Goal: Entertainment & Leisure: Browse casually

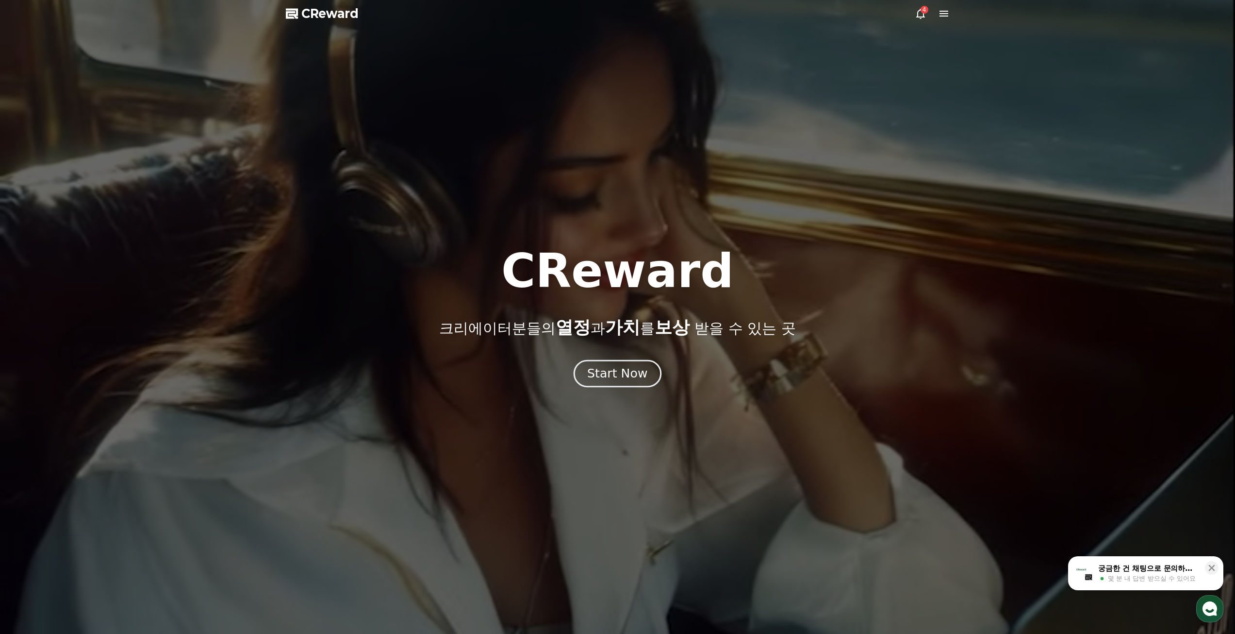
click at [599, 377] on div "Start Now" at bounding box center [617, 373] width 60 height 17
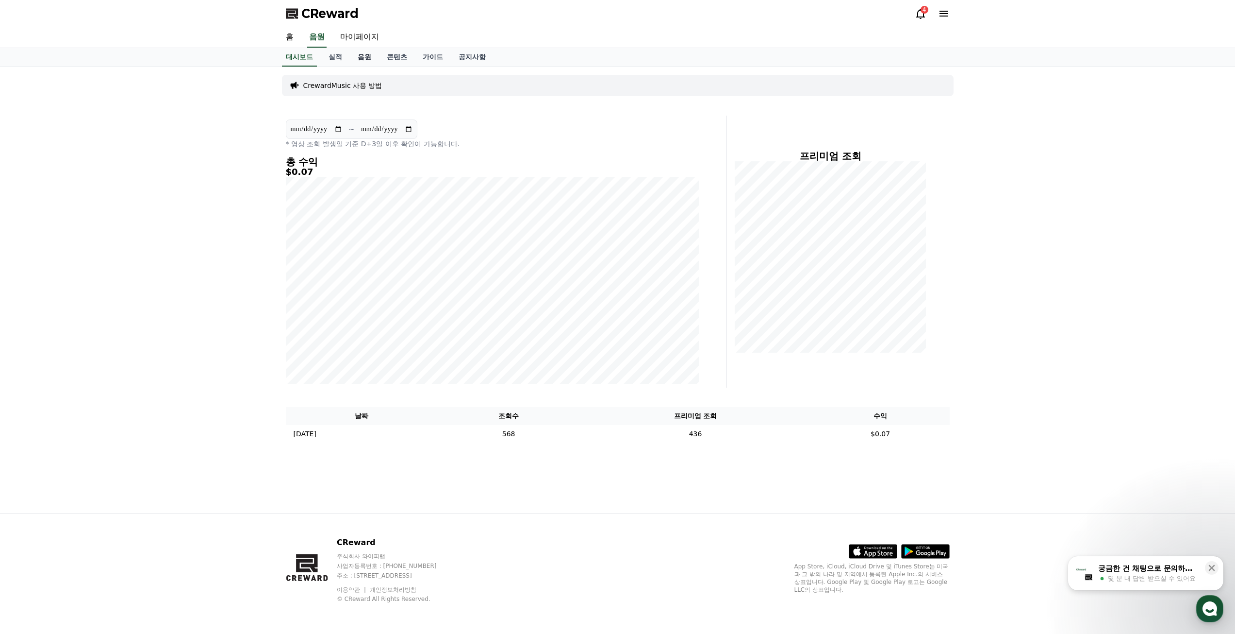
click at [363, 61] on link "음원" at bounding box center [364, 57] width 29 height 18
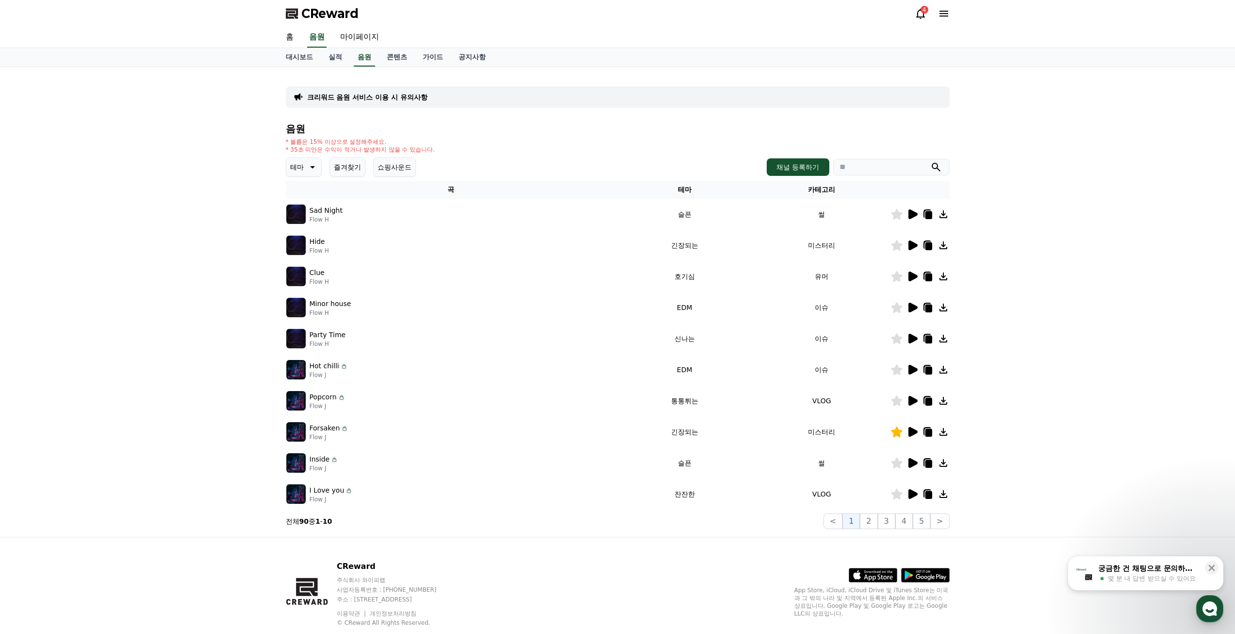
click at [308, 165] on icon at bounding box center [312, 167] width 12 height 12
click at [304, 244] on button "호기심" at bounding box center [301, 243] width 28 height 21
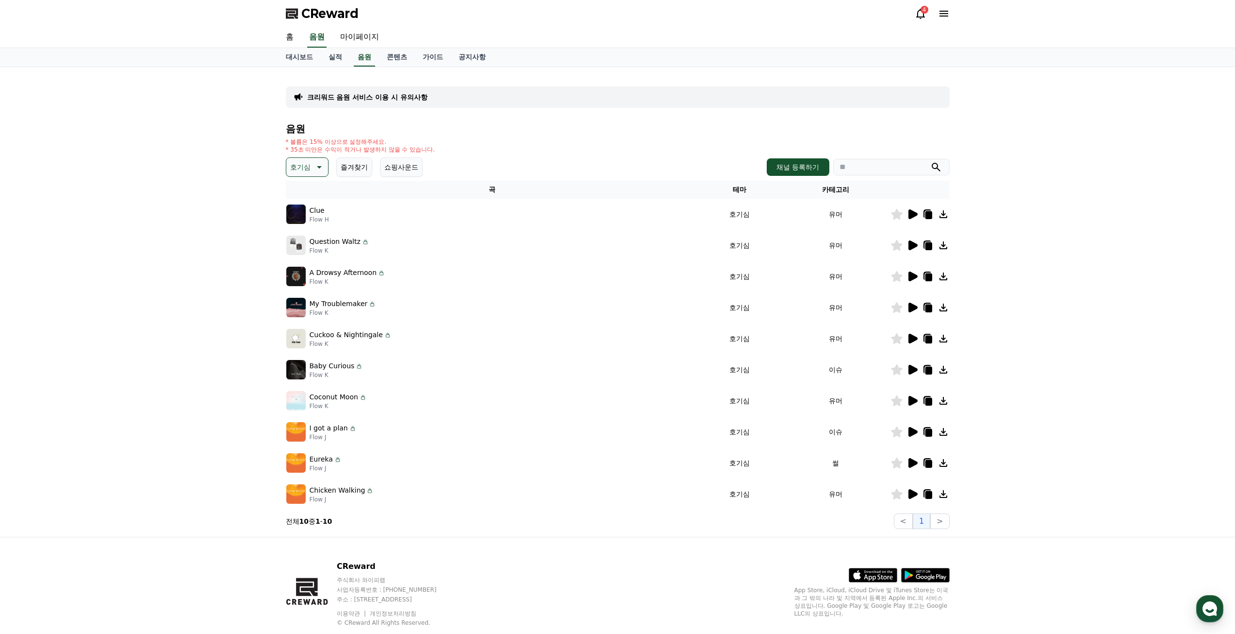
click at [910, 212] on icon at bounding box center [913, 214] width 9 height 10
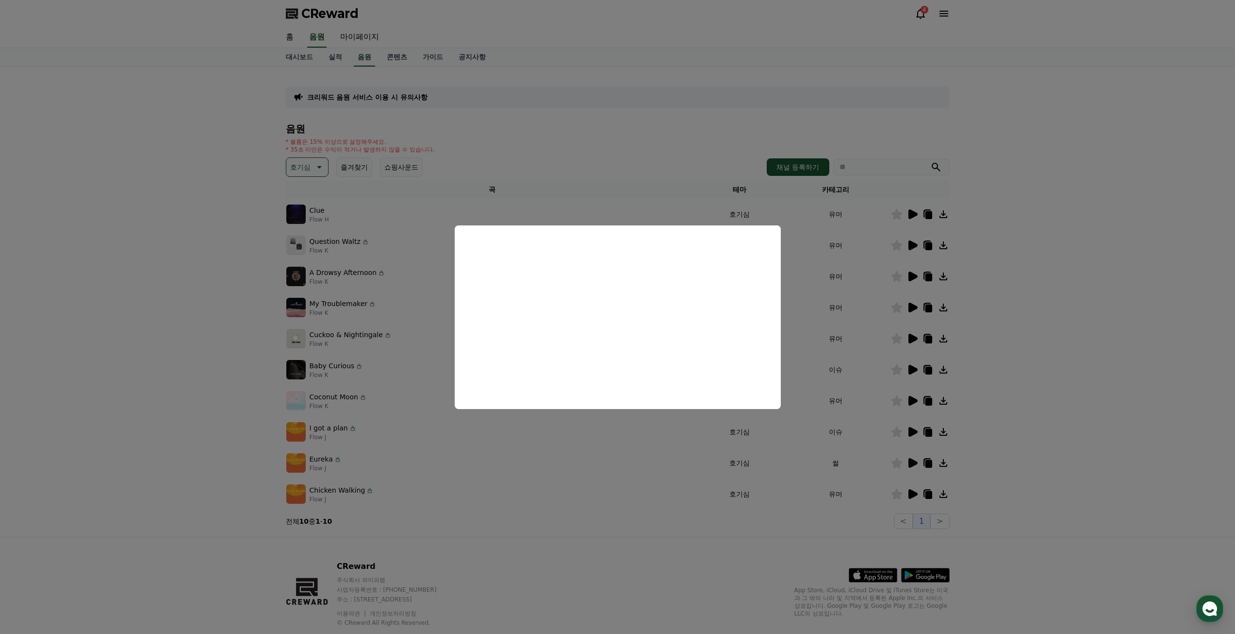
click at [1079, 460] on button "close modal" at bounding box center [617, 317] width 1235 height 634
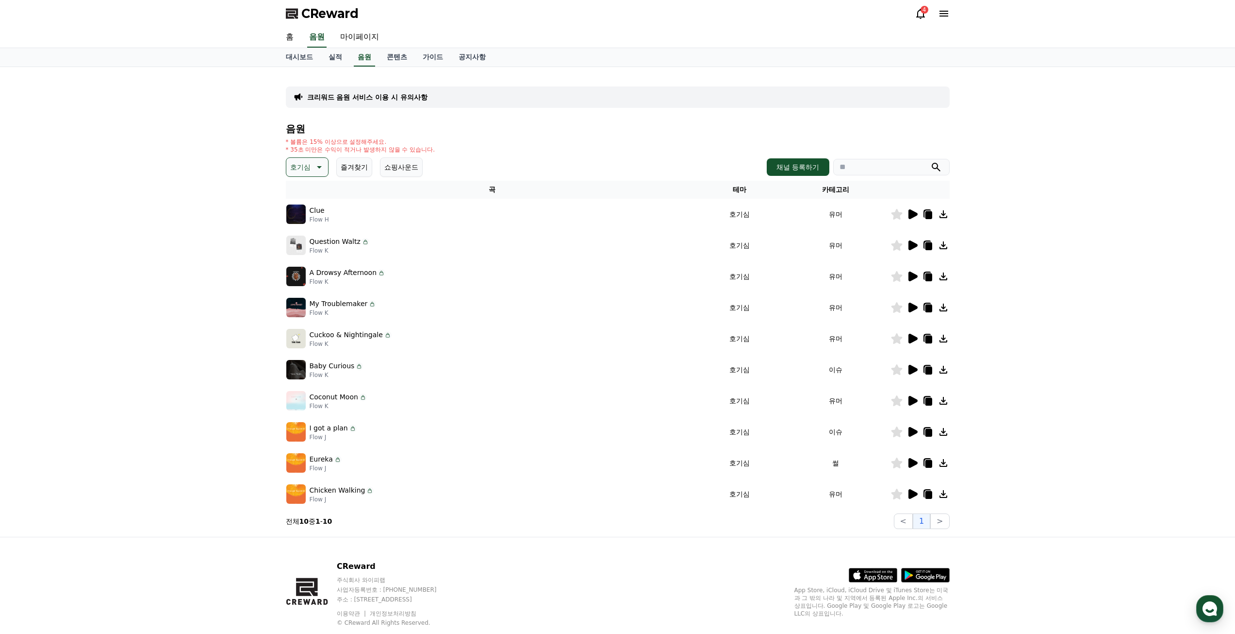
click at [912, 462] on icon at bounding box center [913, 463] width 9 height 10
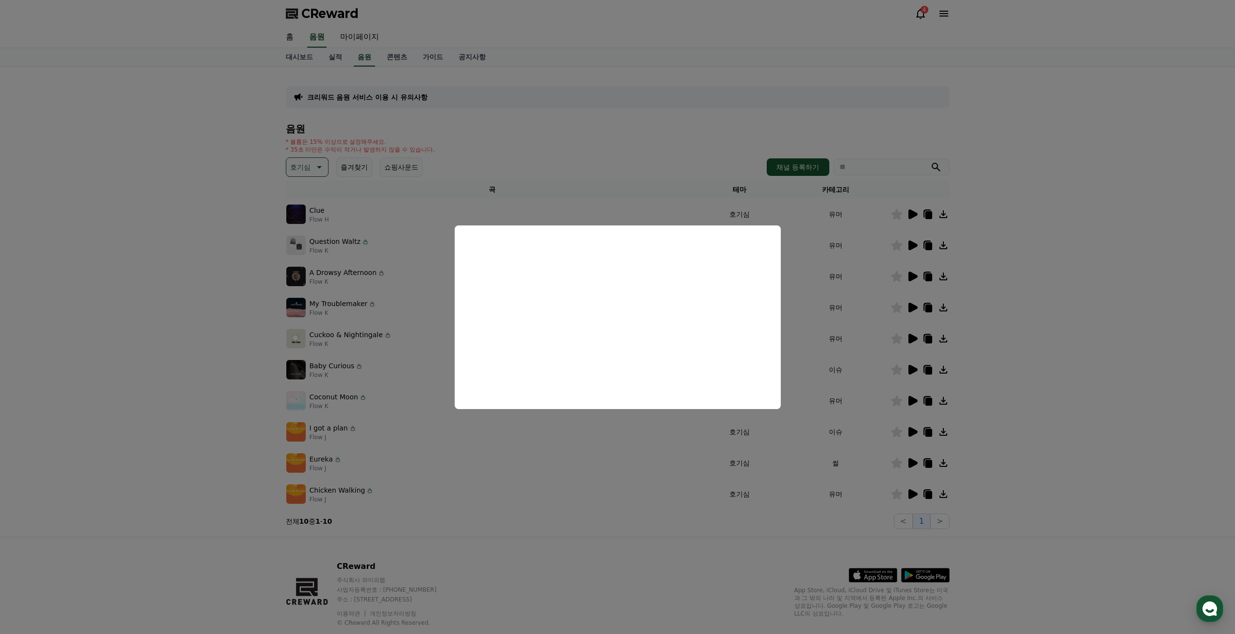
click at [1049, 488] on button "close modal" at bounding box center [617, 317] width 1235 height 634
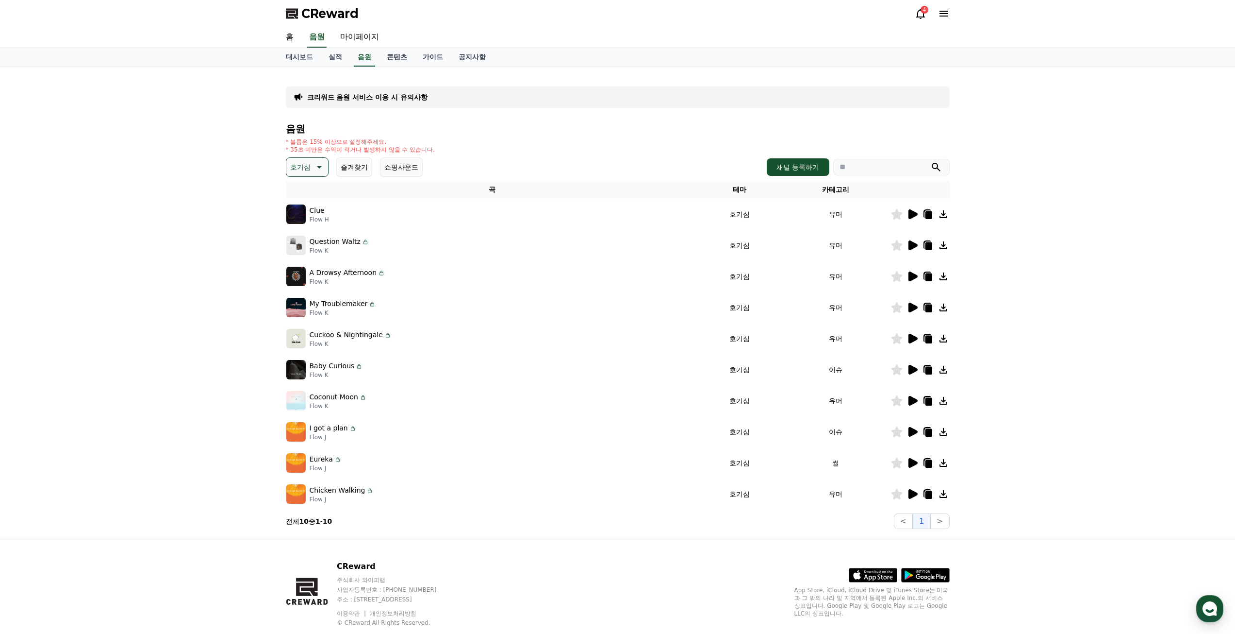
click at [896, 464] on icon at bounding box center [896, 462] width 11 height 11
click at [913, 428] on icon at bounding box center [913, 432] width 12 height 12
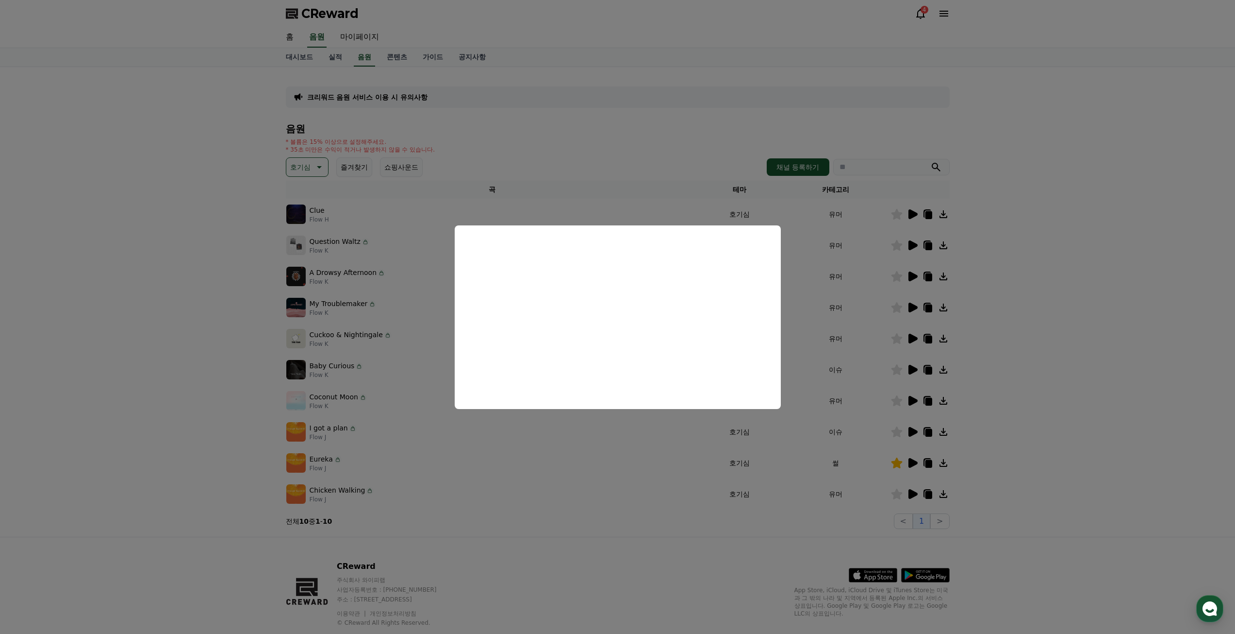
click at [762, 534] on button "close modal" at bounding box center [617, 317] width 1235 height 634
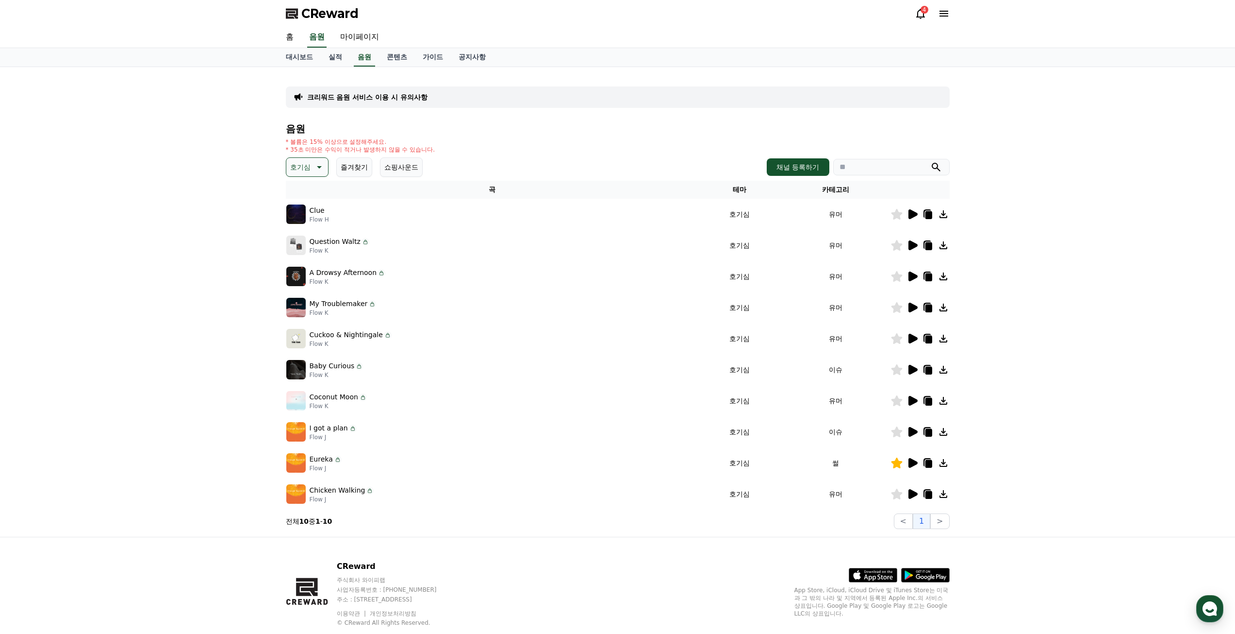
click at [313, 170] on icon at bounding box center [319, 167] width 12 height 12
click at [300, 212] on button "밝은" at bounding box center [297, 212] width 21 height 21
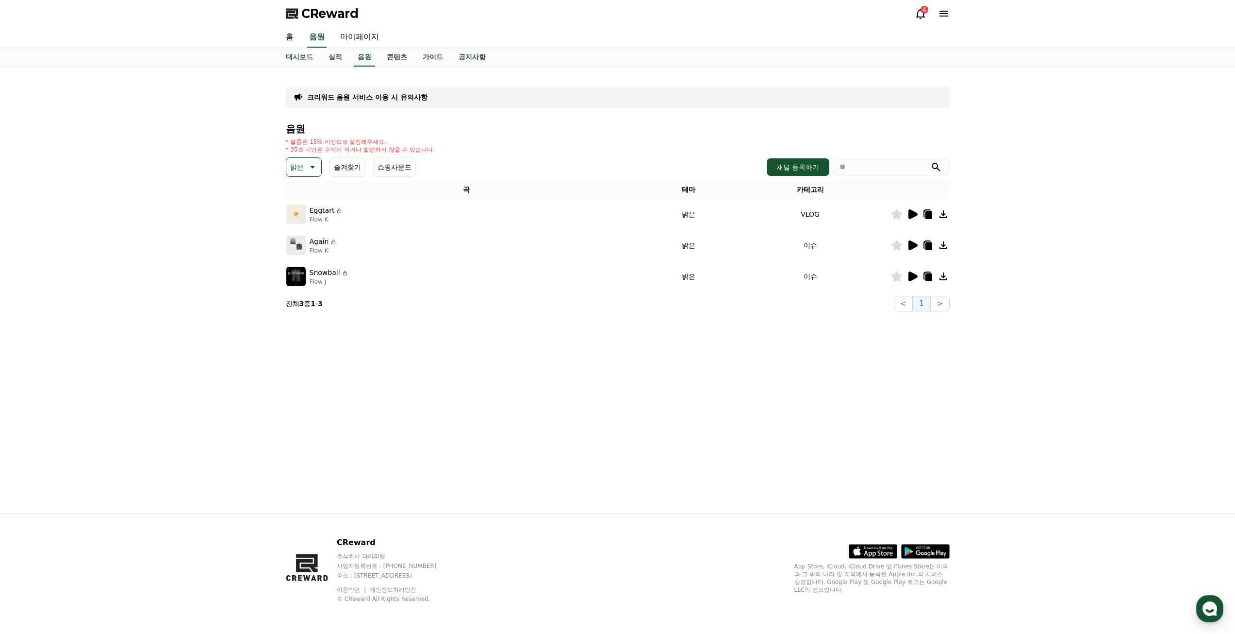
click at [910, 216] on icon at bounding box center [913, 214] width 9 height 10
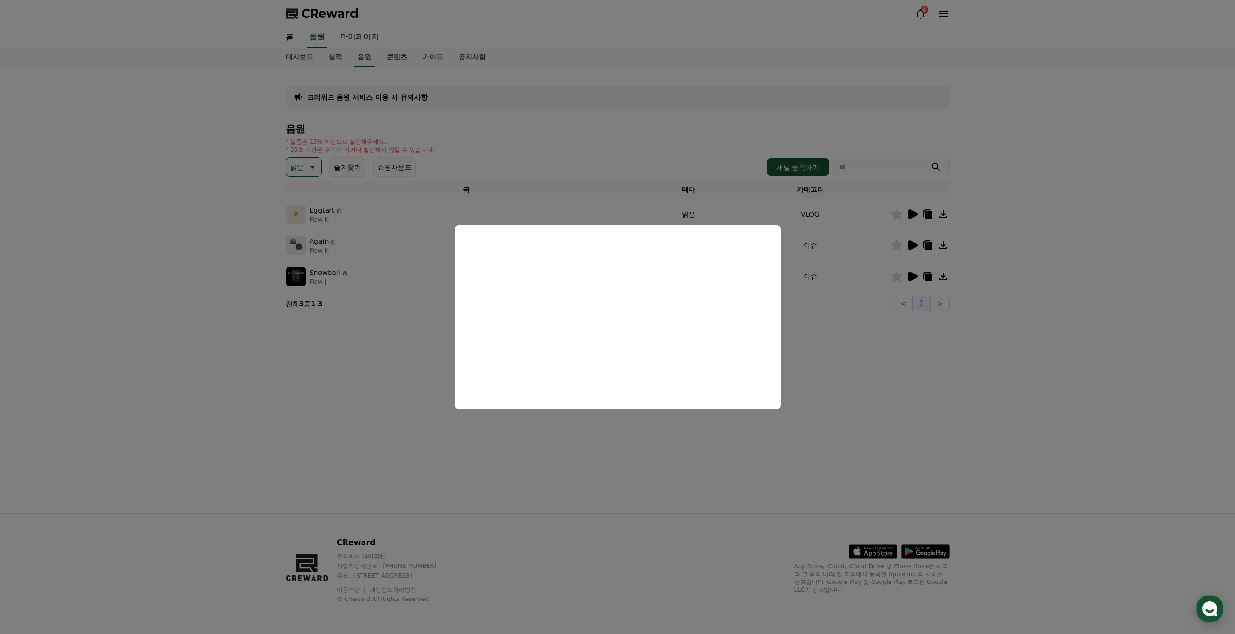
click at [901, 341] on button "close modal" at bounding box center [617, 317] width 1235 height 634
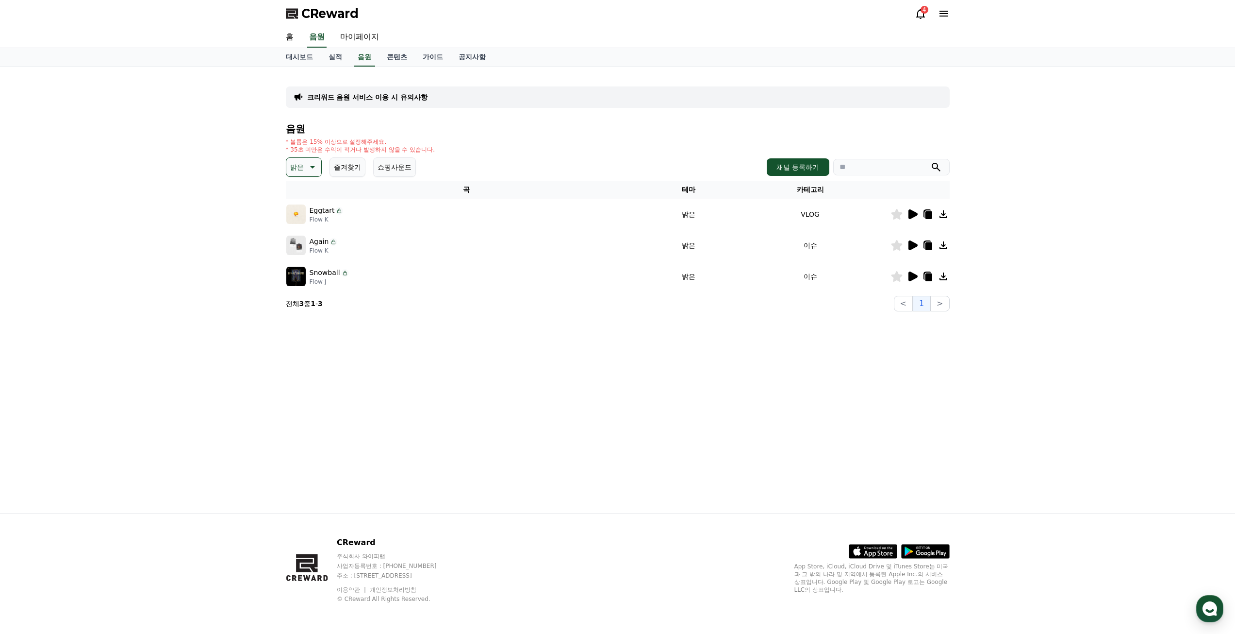
click at [911, 244] on icon at bounding box center [913, 245] width 9 height 10
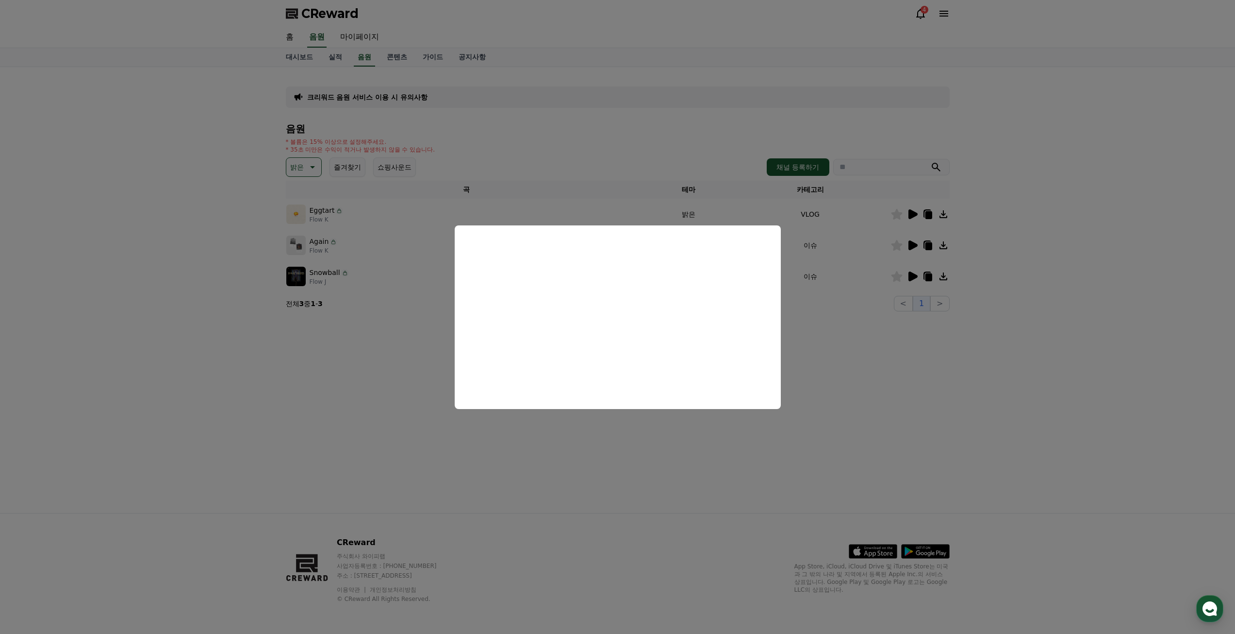
click at [387, 396] on button "close modal" at bounding box center [617, 317] width 1235 height 634
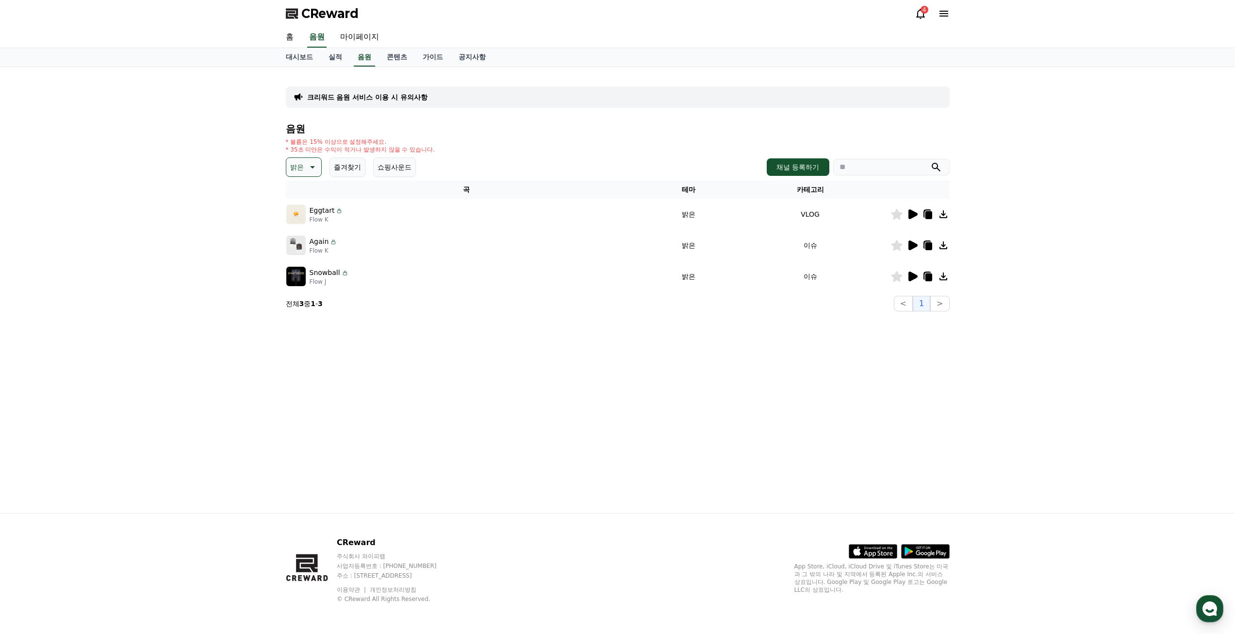
click at [910, 279] on icon at bounding box center [913, 276] width 9 height 10
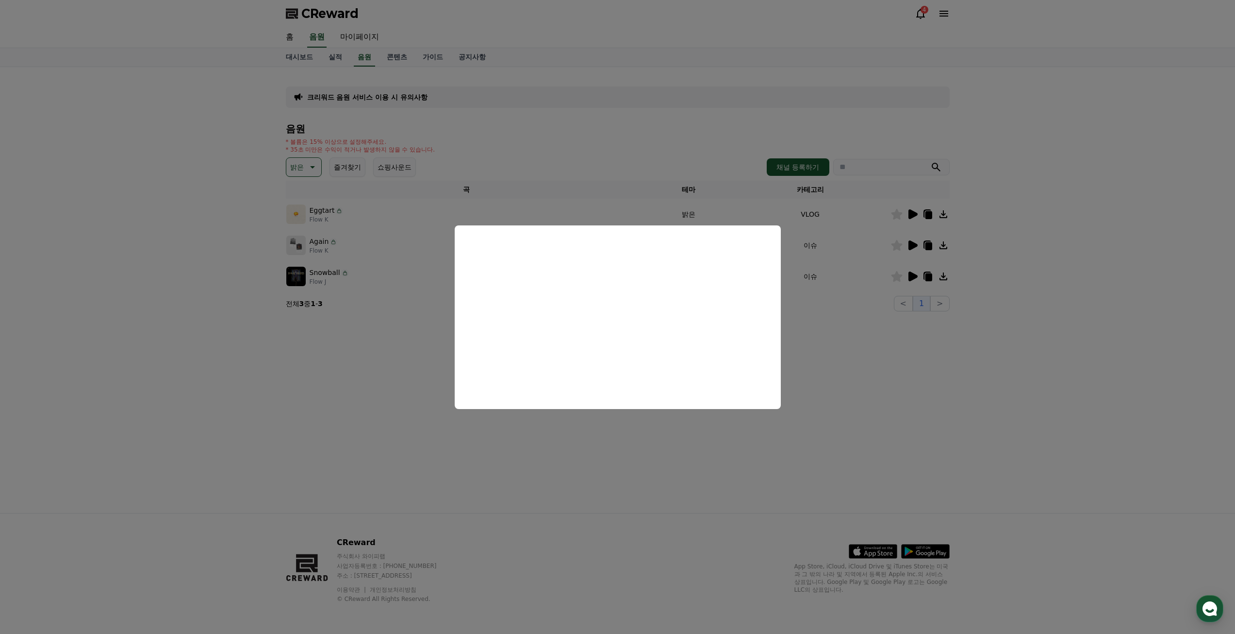
click at [203, 211] on button "close modal" at bounding box center [617, 317] width 1235 height 634
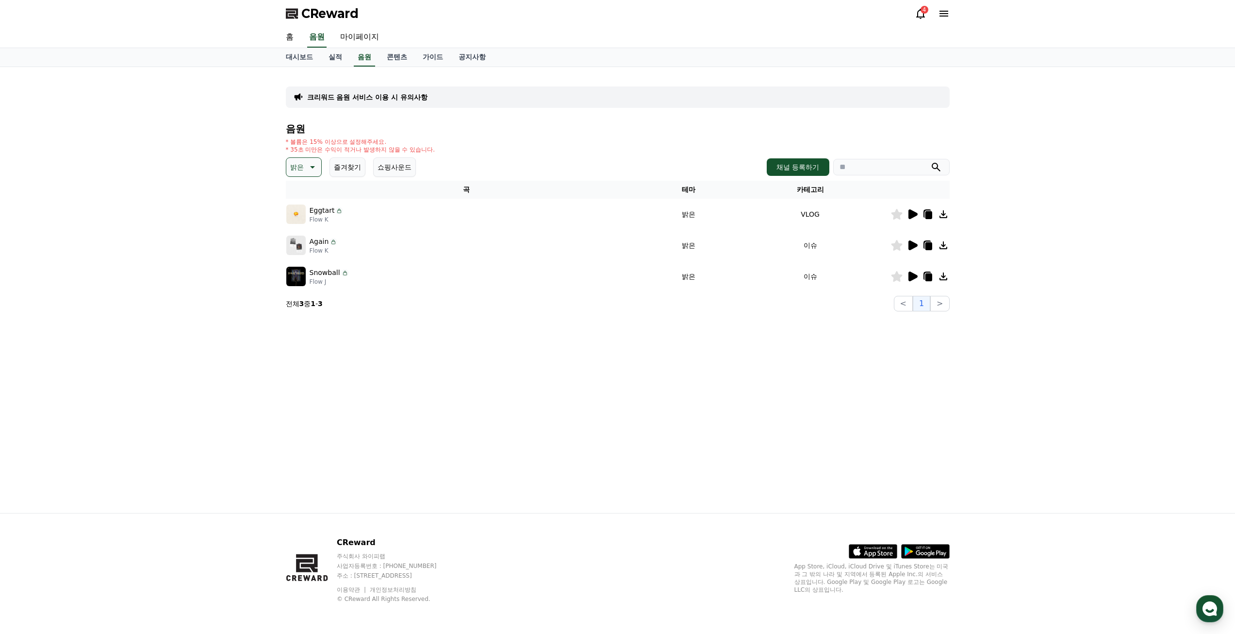
click at [300, 166] on p "밝은" at bounding box center [297, 167] width 14 height 14
click at [311, 234] on button "통통튀는" at bounding box center [304, 237] width 35 height 21
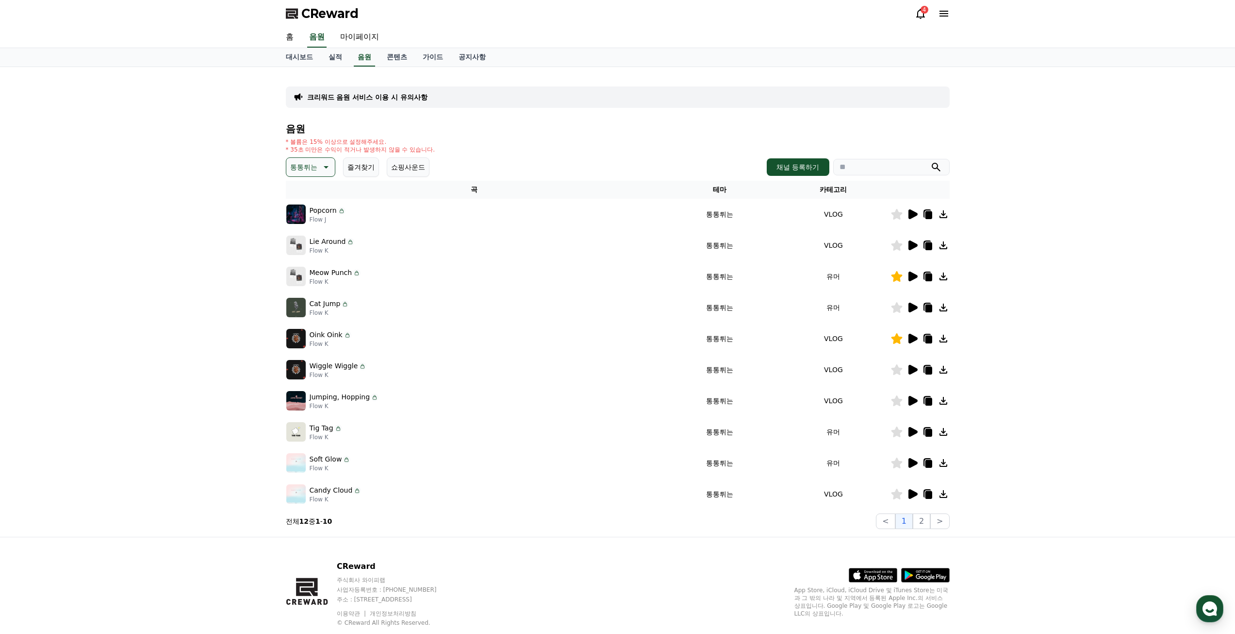
click at [909, 274] on icon at bounding box center [913, 276] width 9 height 10
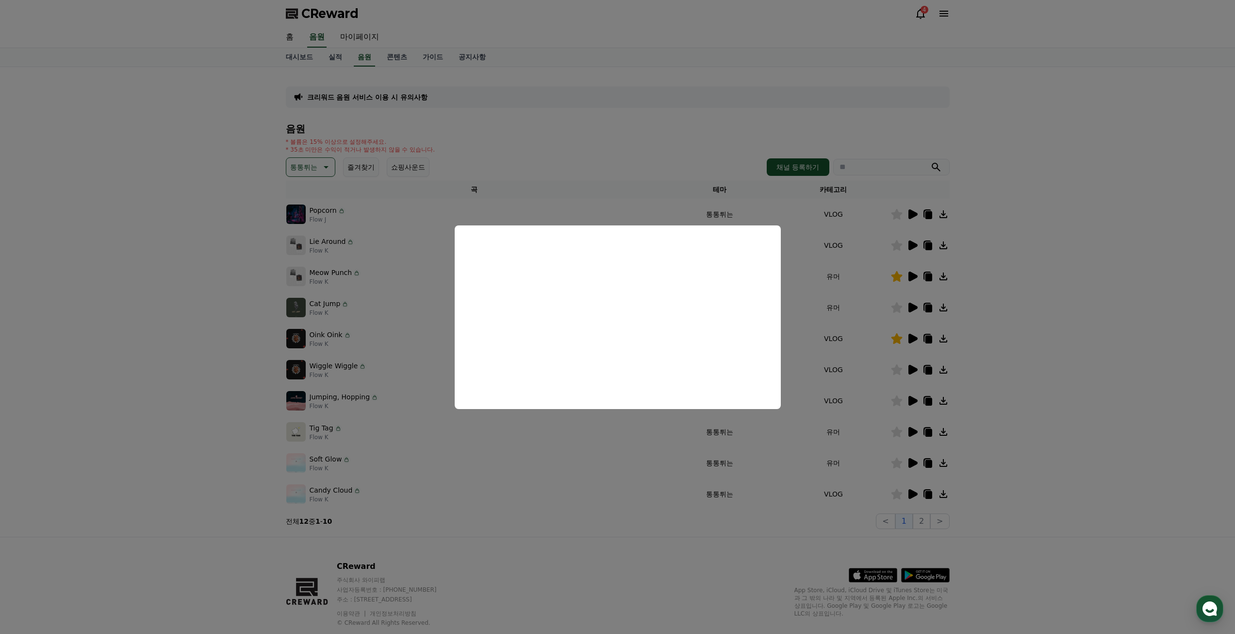
click at [1019, 304] on button "close modal" at bounding box center [617, 317] width 1235 height 634
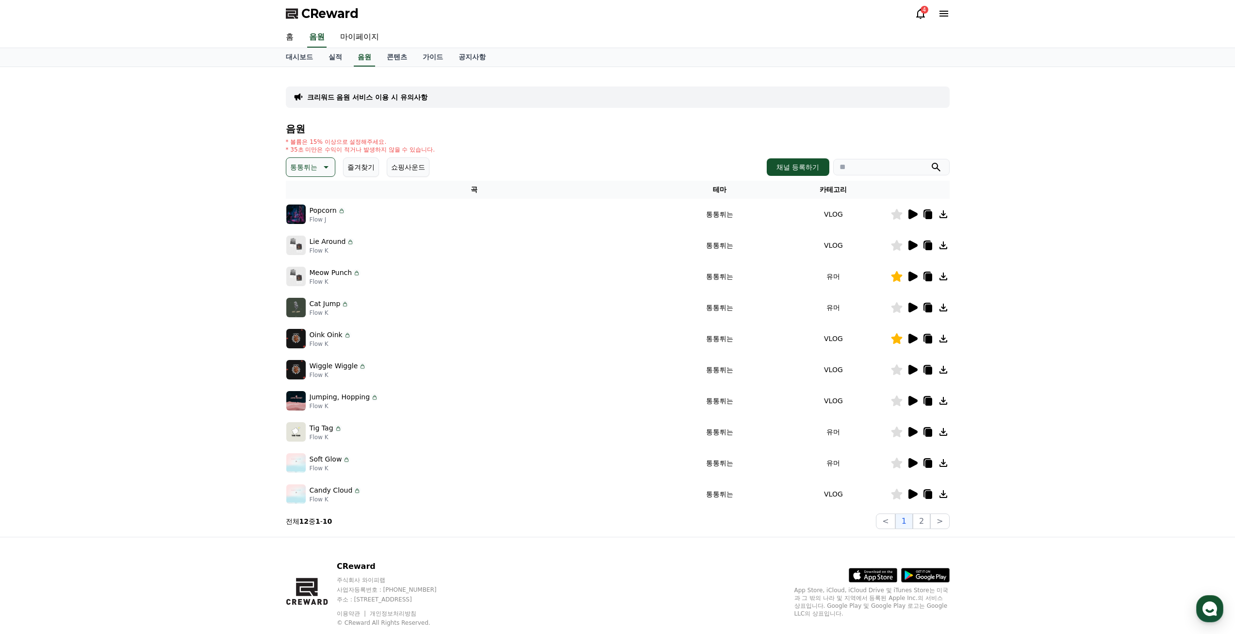
click at [907, 339] on icon at bounding box center [913, 339] width 12 height 12
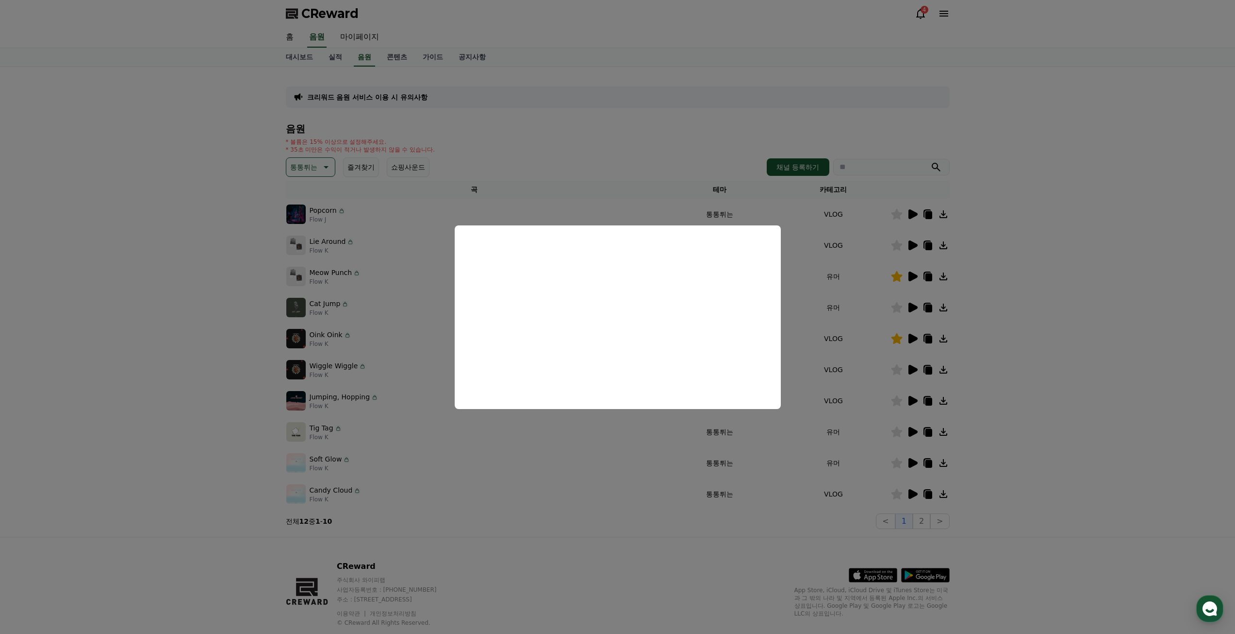
click at [1027, 425] on button "close modal" at bounding box center [617, 317] width 1235 height 634
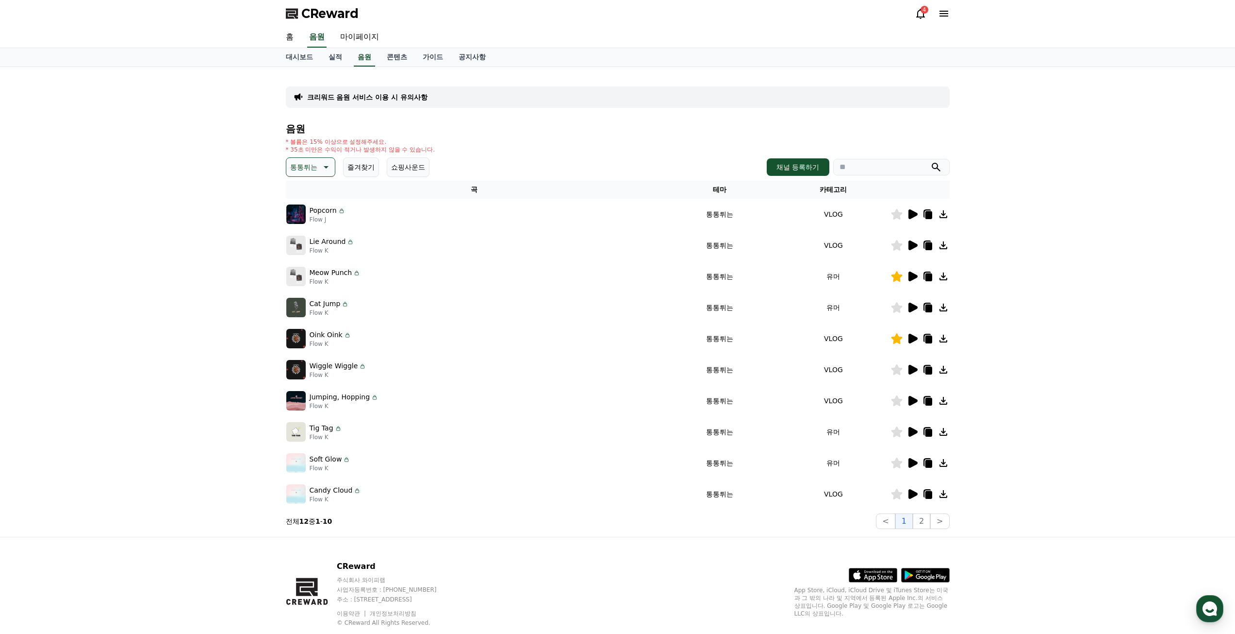
click at [926, 337] on icon at bounding box center [928, 339] width 7 height 8
click at [644, 546] on div "CReward 주식회사 와이피랩 사업자등록번호 : 655-81-03655 주소 : 경기도 김포시 양촌읍 양곡로 495, 3층 305-비이16호…" at bounding box center [618, 597] width 680 height 120
click at [922, 522] on button "2" at bounding box center [921, 521] width 17 height 16
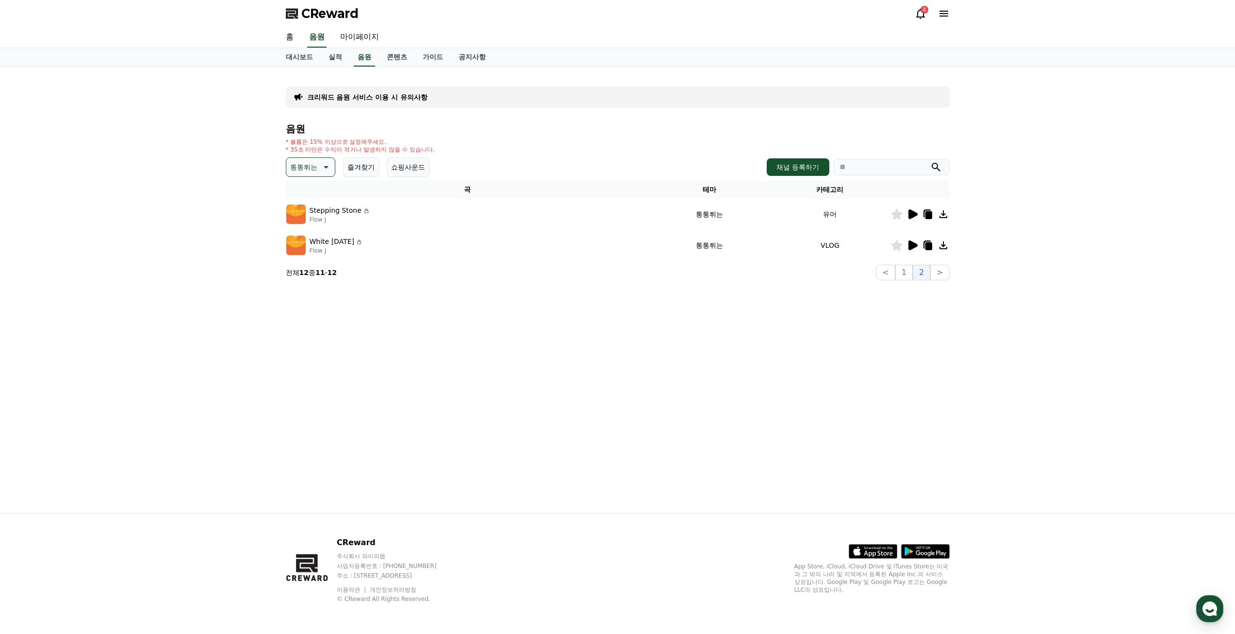
click at [913, 249] on icon at bounding box center [913, 245] width 9 height 10
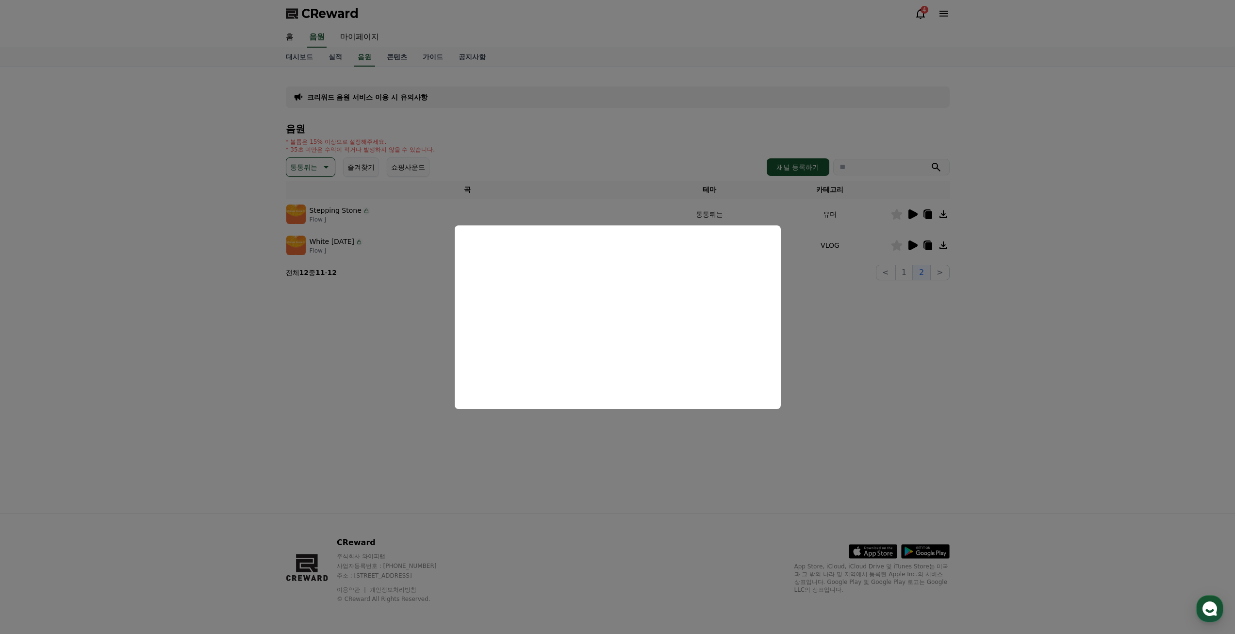
click at [948, 353] on button "close modal" at bounding box center [617, 317] width 1235 height 634
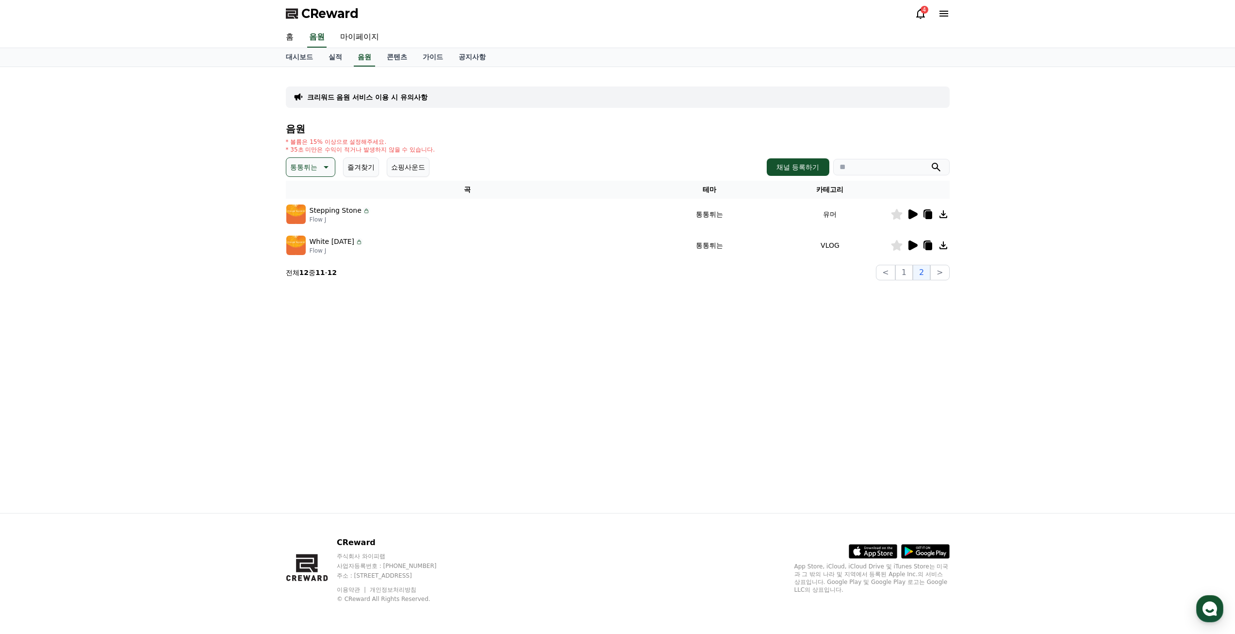
click at [908, 213] on icon at bounding box center [913, 214] width 12 height 12
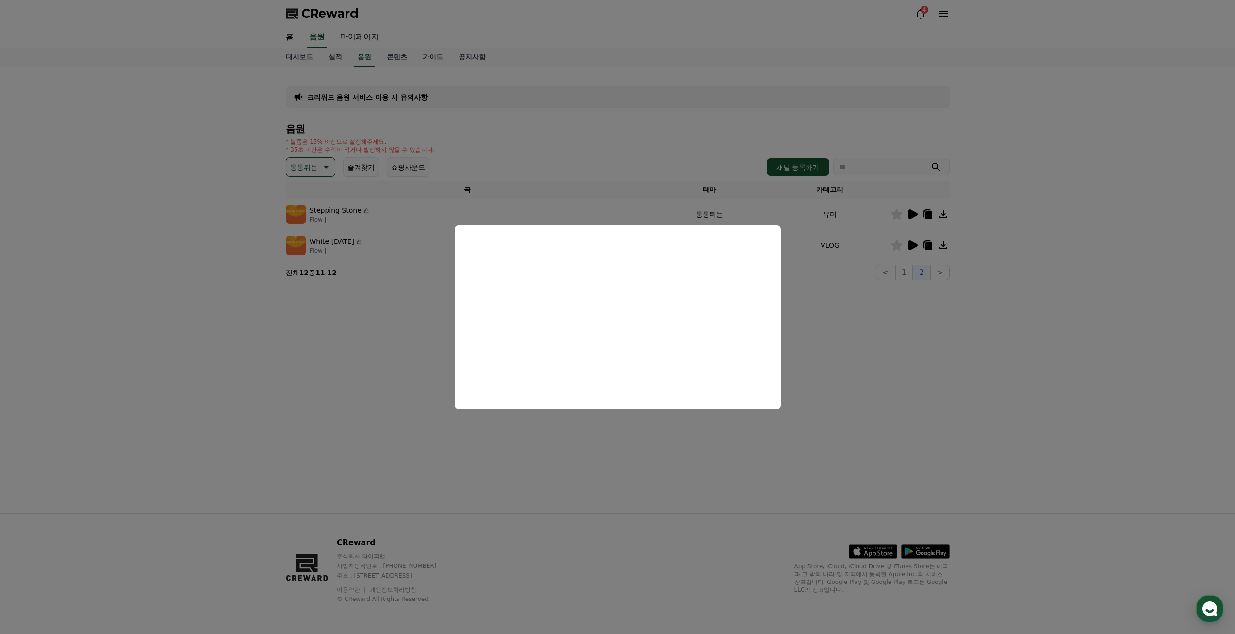
click at [238, 220] on button "close modal" at bounding box center [617, 317] width 1235 height 634
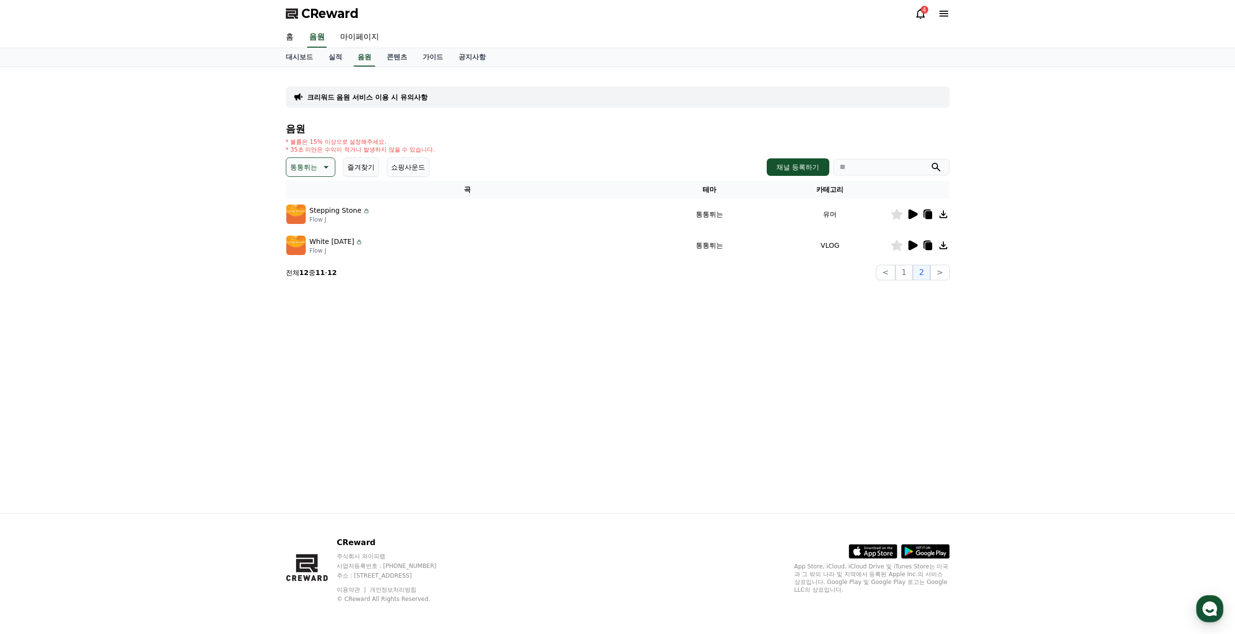
click at [315, 171] on p "통통튀는" at bounding box center [303, 167] width 27 height 14
click at [309, 261] on button "신나는" at bounding box center [301, 262] width 28 height 21
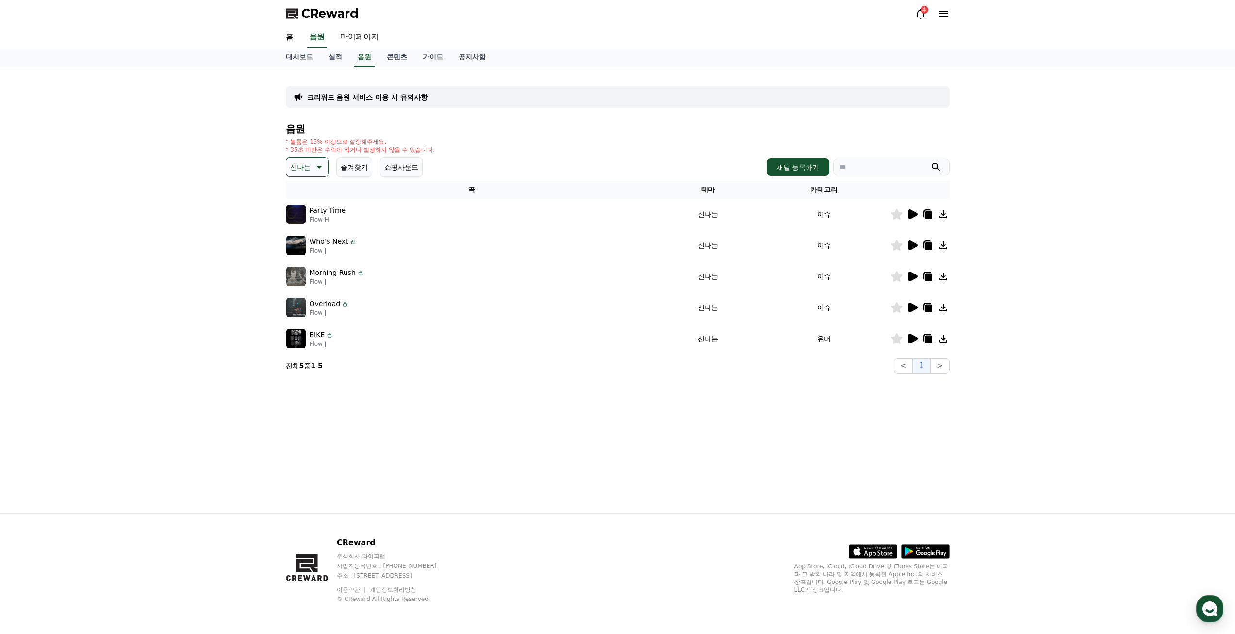
click at [910, 212] on icon at bounding box center [913, 214] width 9 height 10
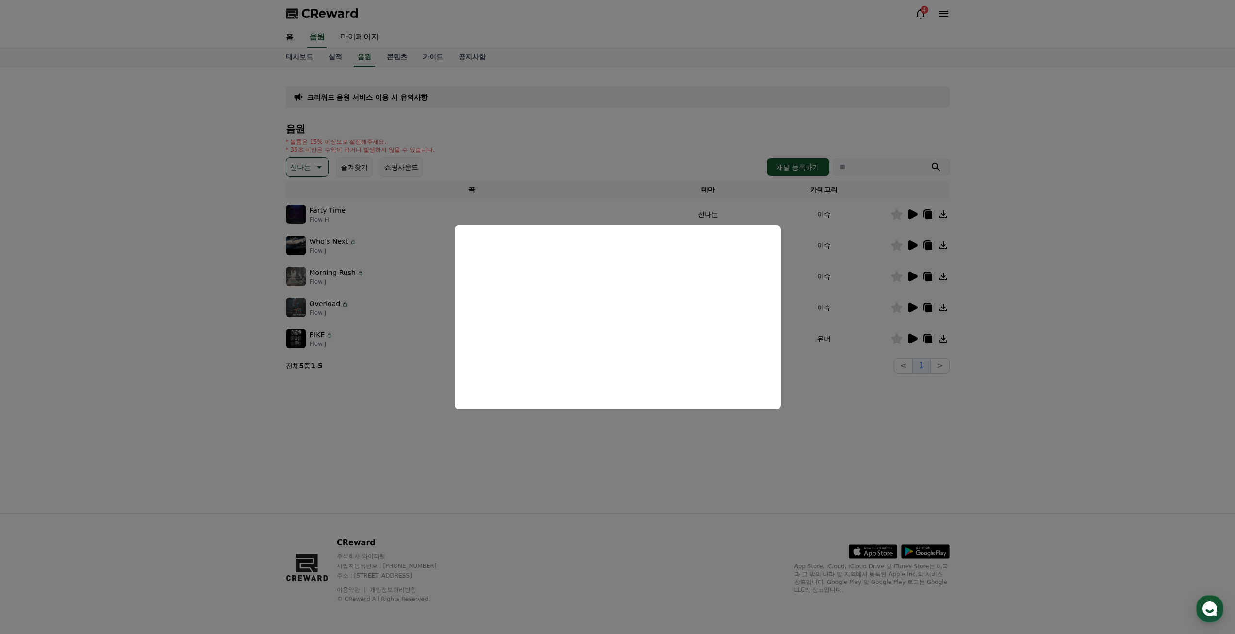
click at [1021, 210] on button "close modal" at bounding box center [617, 317] width 1235 height 634
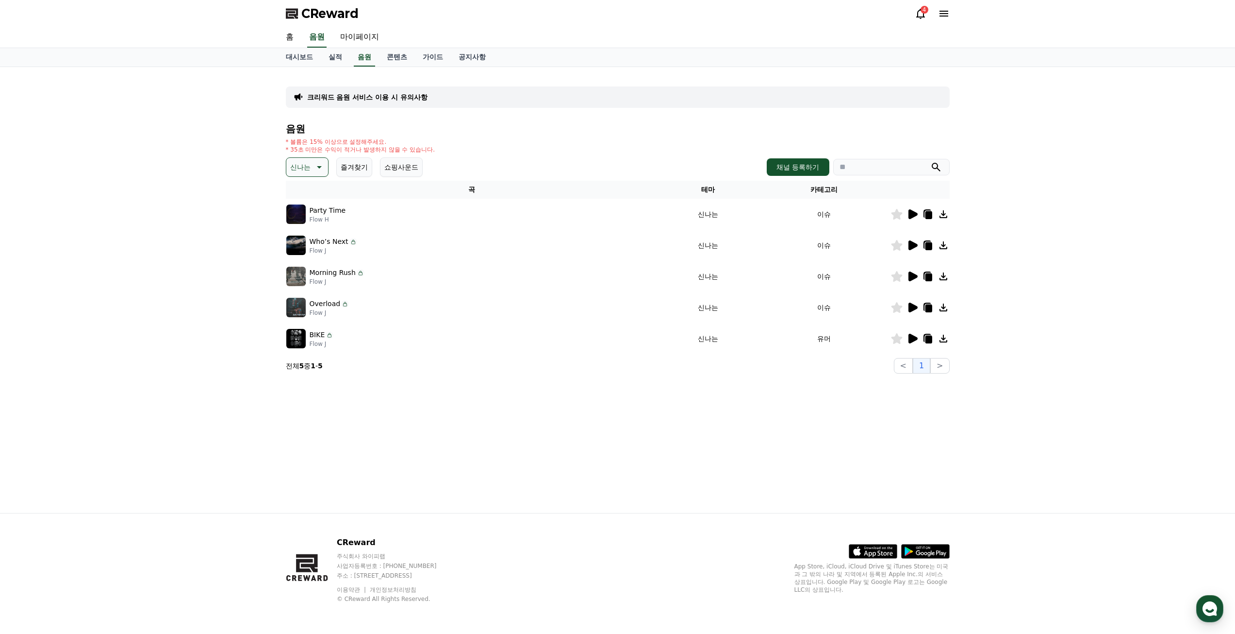
click at [890, 216] on td "이슈" at bounding box center [824, 214] width 132 height 31
click at [895, 216] on icon at bounding box center [896, 214] width 11 height 11
click at [931, 210] on icon at bounding box center [928, 214] width 12 height 12
drag, startPoint x: 565, startPoint y: 570, endPoint x: 569, endPoint y: 567, distance: 5.5
click at [565, 570] on div "CReward 주식회사 와이피랩 사업자등록번호 : [PHONE_NUMBER] 주소 : [STREET_ADDRESS] 이용약관 개인정보처리방침 …" at bounding box center [618, 573] width 680 height 120
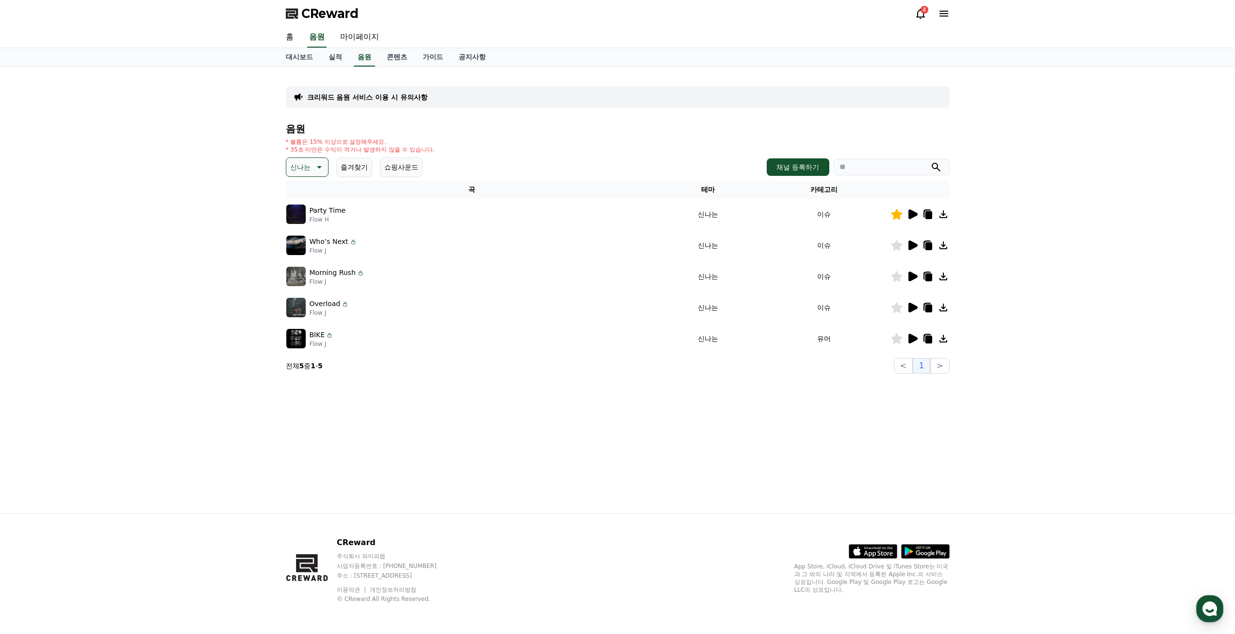
click at [912, 248] on icon at bounding box center [913, 245] width 9 height 10
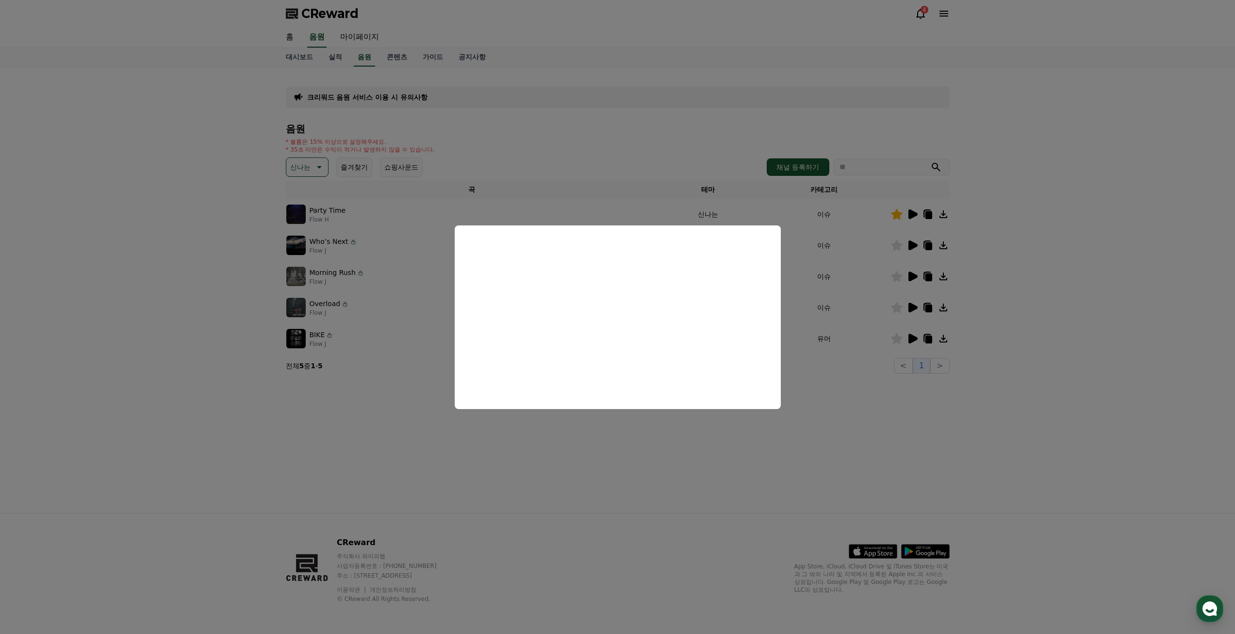
click at [1033, 209] on button "close modal" at bounding box center [617, 317] width 1235 height 634
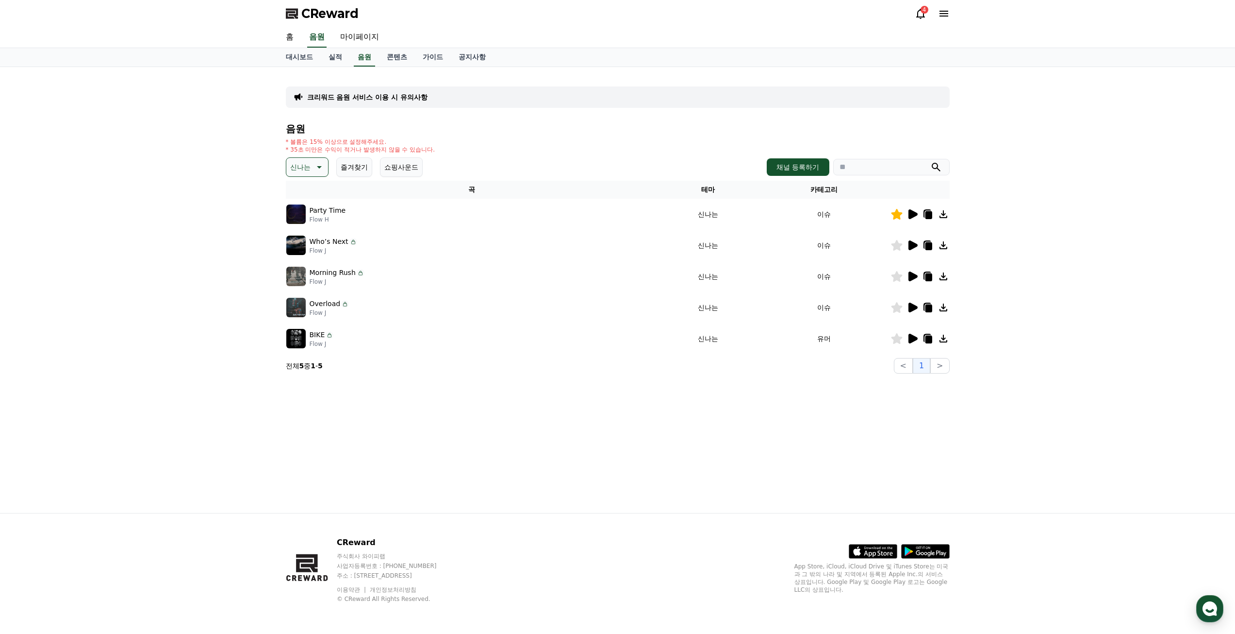
click at [900, 246] on icon at bounding box center [896, 245] width 11 height 11
click at [909, 246] on icon at bounding box center [913, 245] width 9 height 10
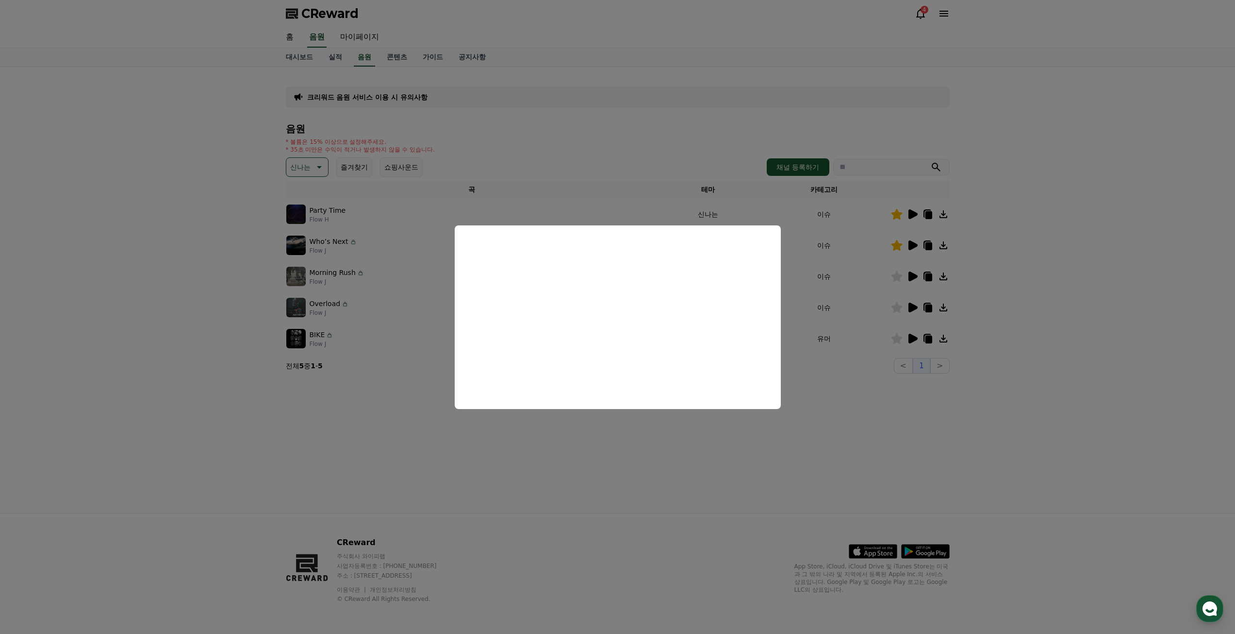
click at [973, 354] on button "close modal" at bounding box center [617, 317] width 1235 height 634
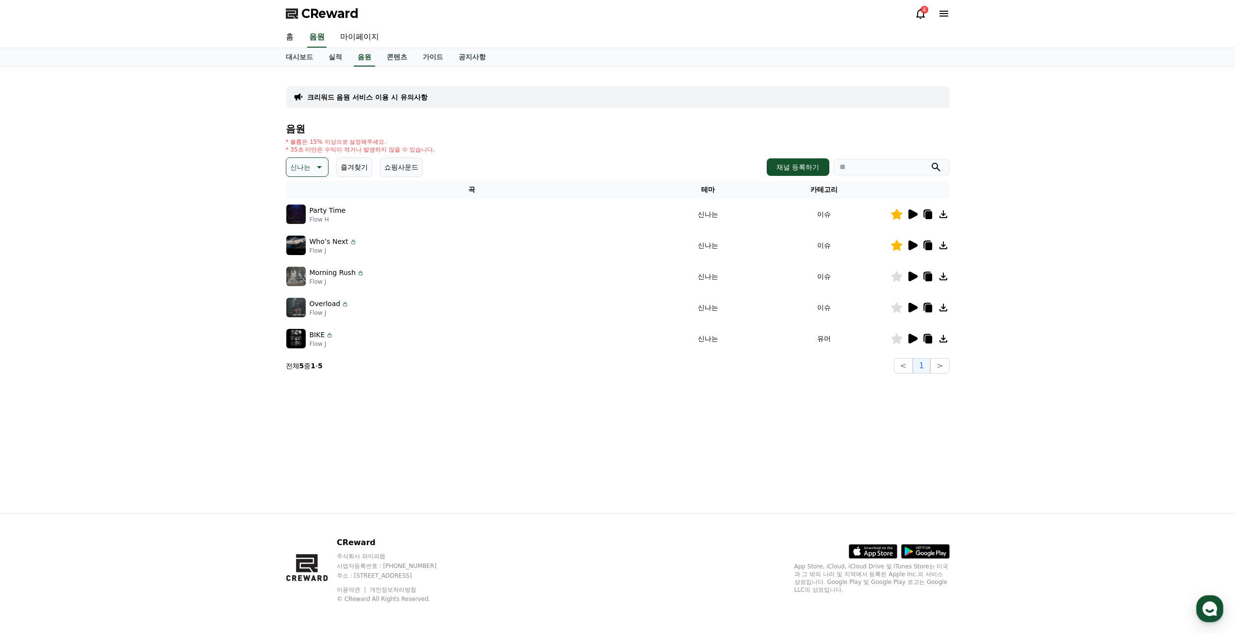
click at [927, 243] on icon at bounding box center [928, 246] width 7 height 8
click at [402, 97] on p "크리워드 음원 서비스 이용 시 유의사항" at bounding box center [367, 97] width 120 height 10
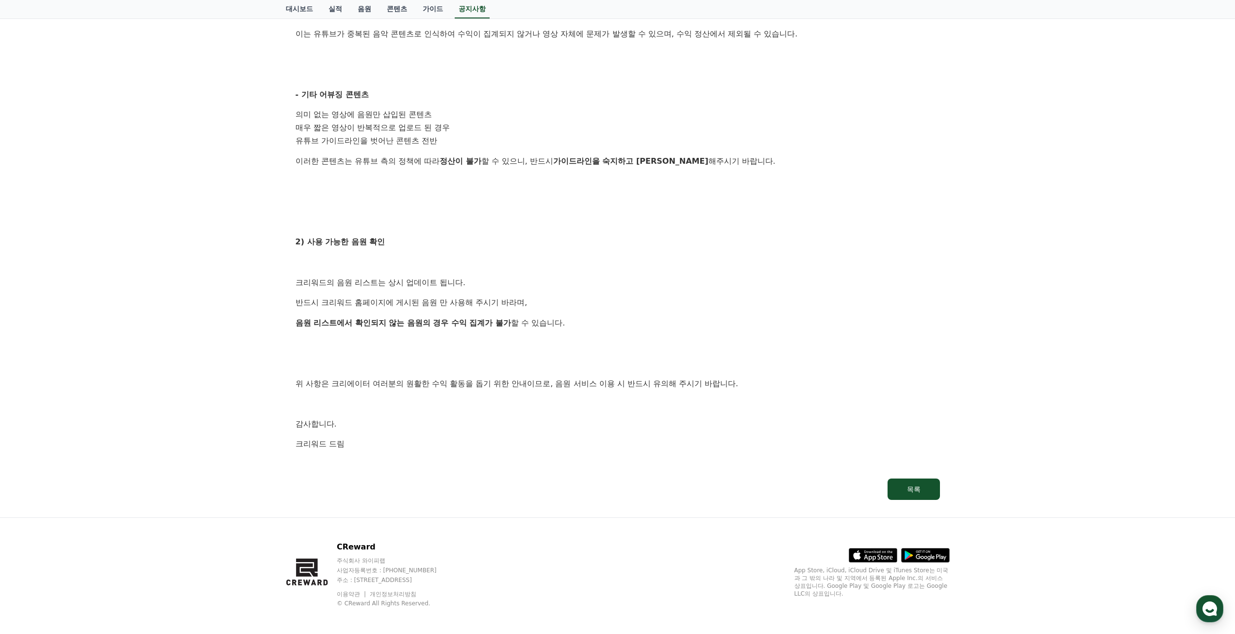
scroll to position [365, 0]
